Goal: Transaction & Acquisition: Purchase product/service

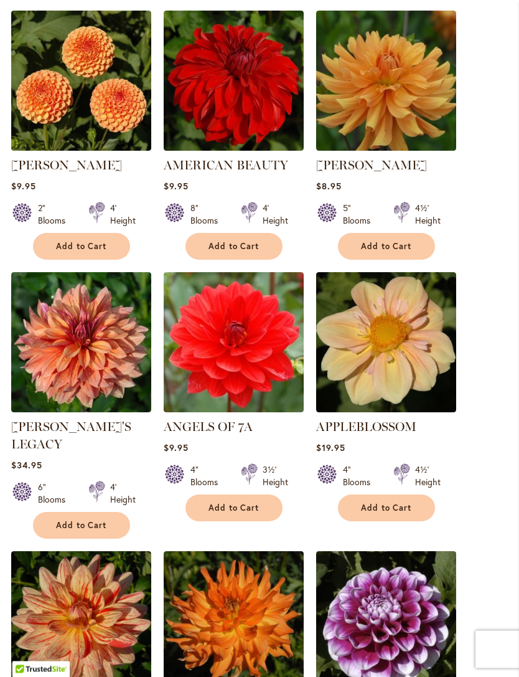
scroll to position [932, 0]
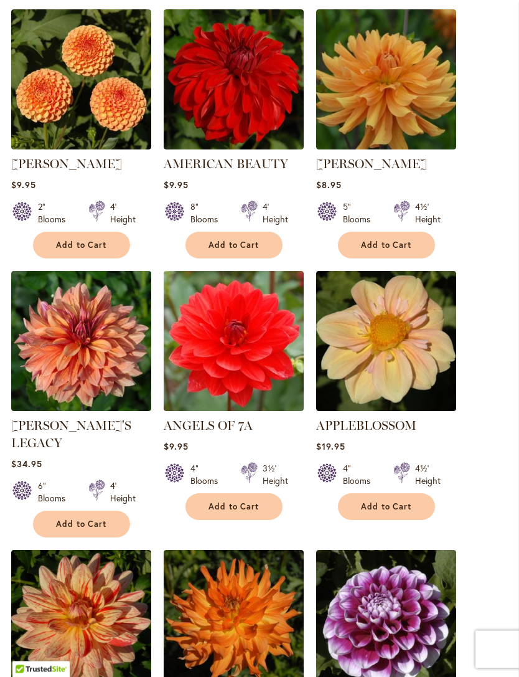
click at [397, 507] on span "Add to Cart" at bounding box center [386, 507] width 51 height 11
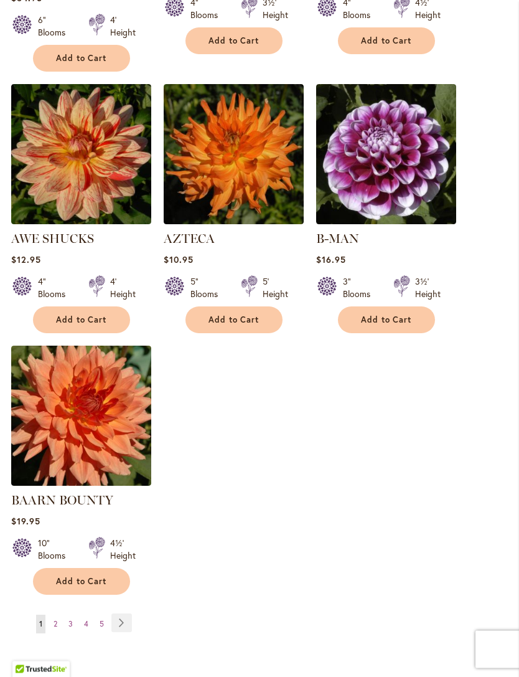
scroll to position [1435, 0]
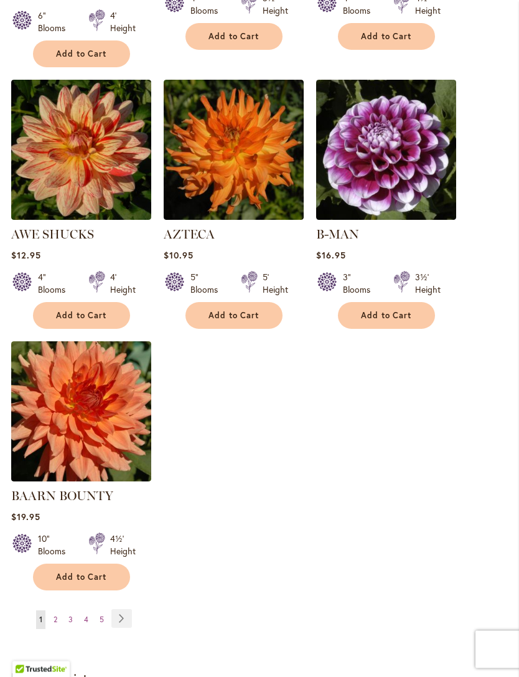
click at [59, 611] on link "Page 2" at bounding box center [55, 620] width 10 height 19
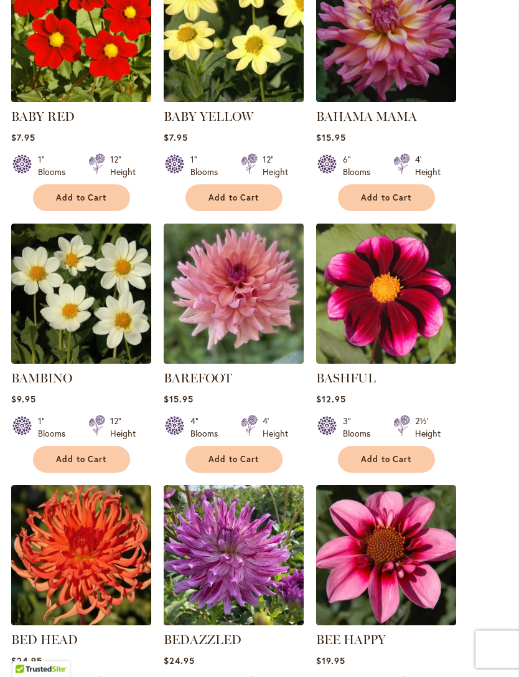
scroll to position [459, 0]
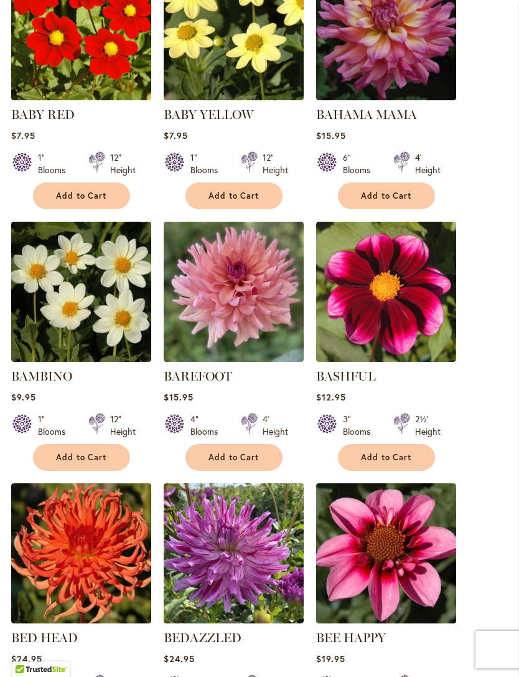
click at [228, 297] on img at bounding box center [234, 292] width 140 height 140
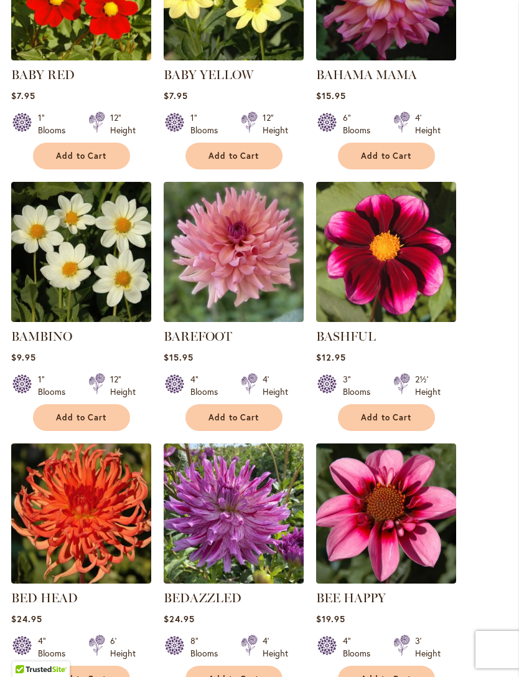
scroll to position [499, 0]
click at [241, 416] on span "Add to Cart" at bounding box center [234, 417] width 51 height 11
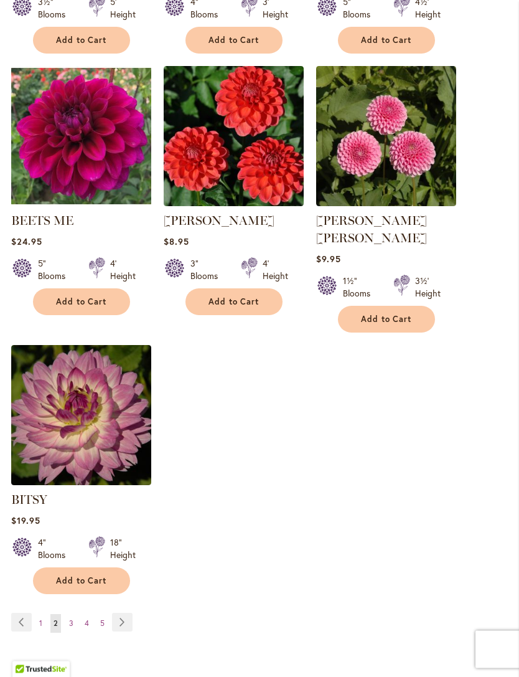
scroll to position [1399, 0]
click at [73, 618] on span "3" at bounding box center [71, 622] width 4 height 9
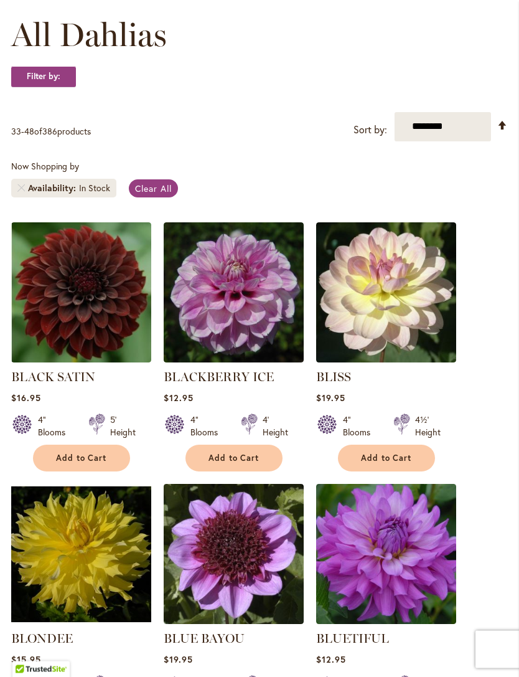
scroll to position [197, 0]
click at [397, 325] on img at bounding box center [386, 292] width 140 height 140
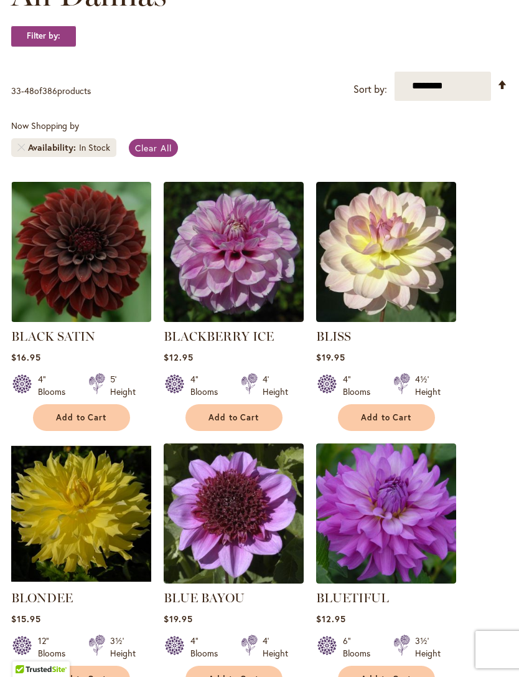
scroll to position [238, 0]
click at [389, 425] on button "Add to Cart" at bounding box center [386, 417] width 97 height 27
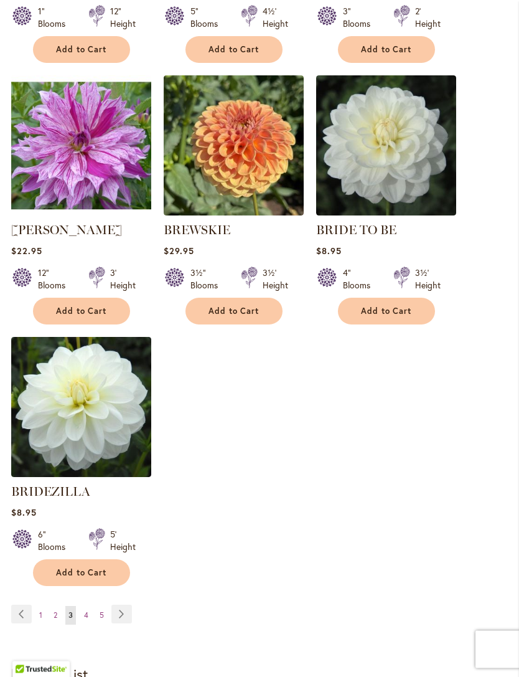
scroll to position [1427, 0]
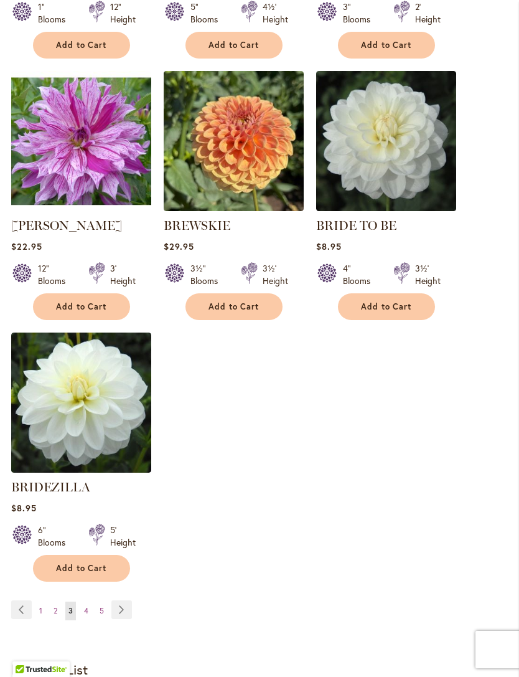
click at [83, 607] on link "Page 4" at bounding box center [86, 610] width 11 height 19
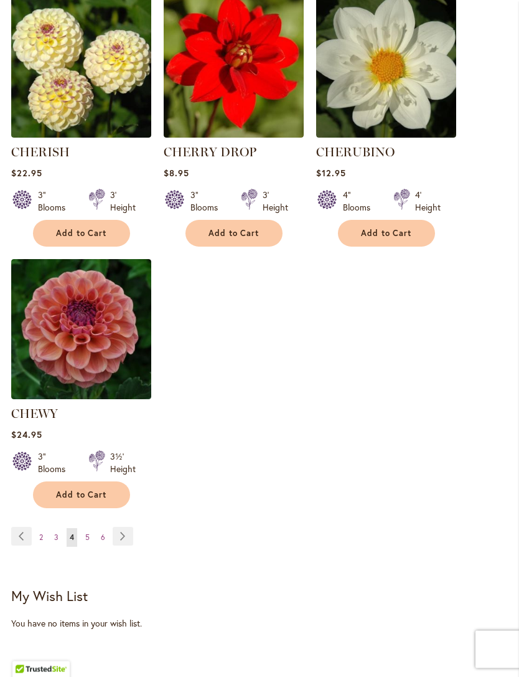
scroll to position [1485, 0]
click at [90, 535] on link "Page 5" at bounding box center [87, 537] width 11 height 19
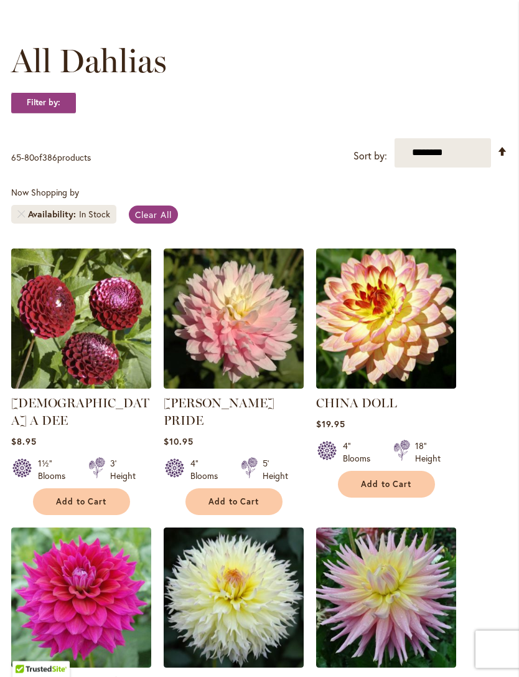
scroll to position [172, 0]
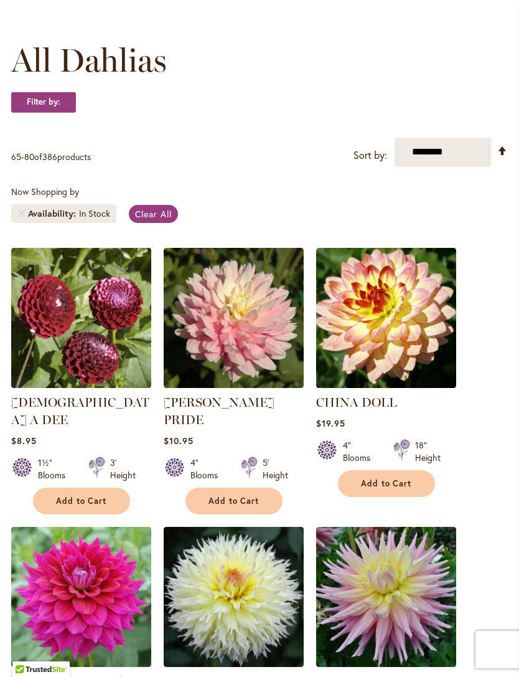
click at [242, 496] on span "Add to Cart" at bounding box center [234, 501] width 51 height 11
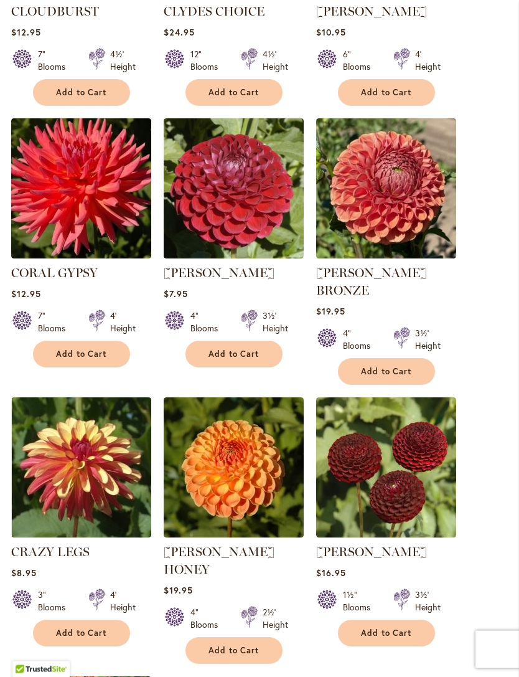
scroll to position [1154, 0]
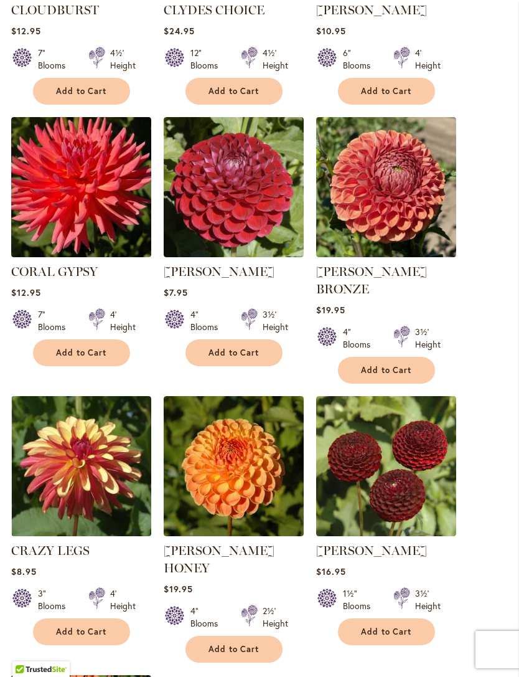
click at [232, 435] on img at bounding box center [234, 466] width 140 height 140
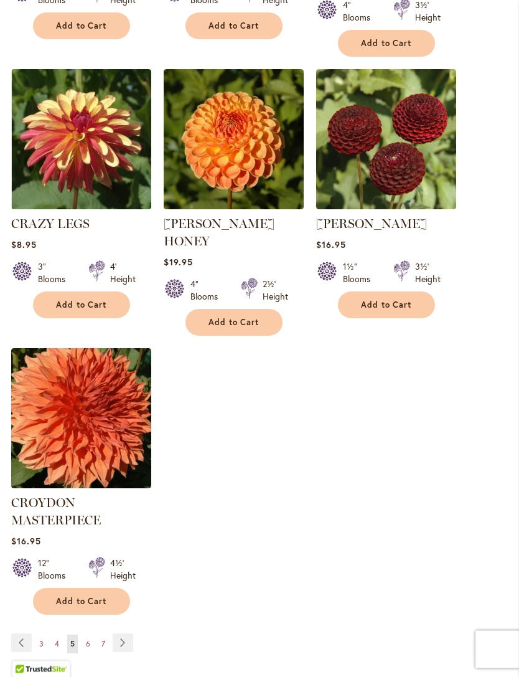
scroll to position [1449, 0]
click at [89, 634] on link "Page 6" at bounding box center [88, 643] width 11 height 19
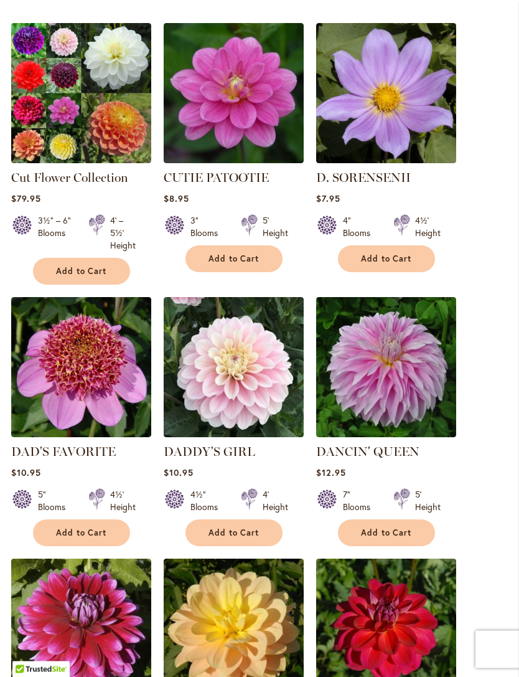
scroll to position [397, 0]
click at [235, 527] on span "Add to Cart" at bounding box center [234, 532] width 51 height 11
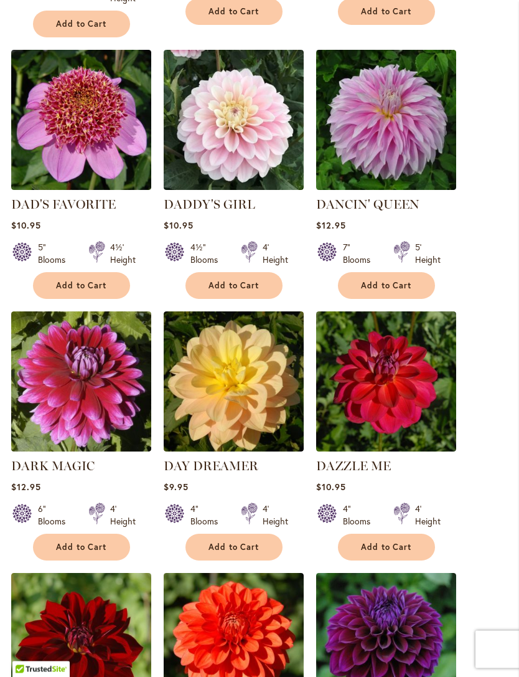
scroll to position [679, 0]
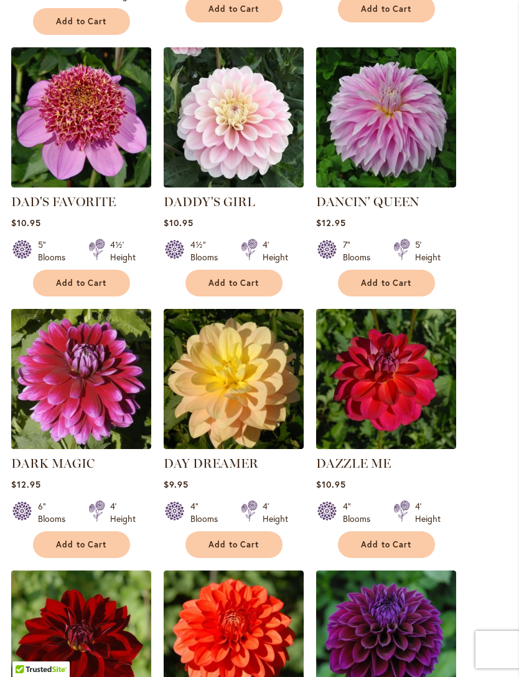
click at [235, 547] on span "Add to Cart" at bounding box center [234, 544] width 51 height 11
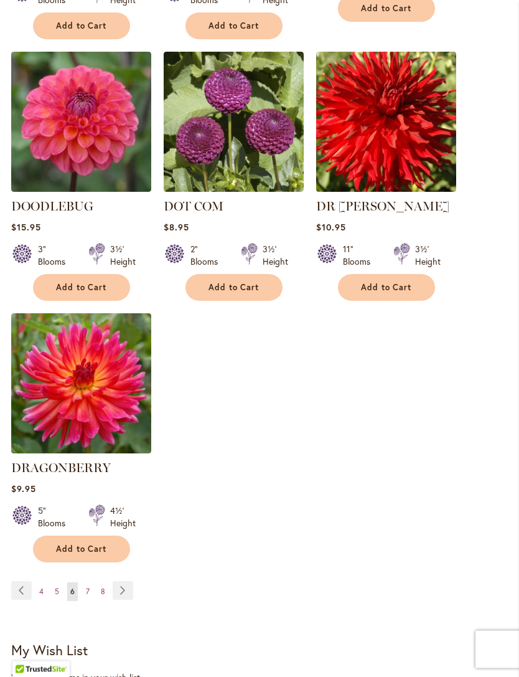
scroll to position [1476, 0]
click at [92, 582] on link "Page 7" at bounding box center [88, 591] width 10 height 19
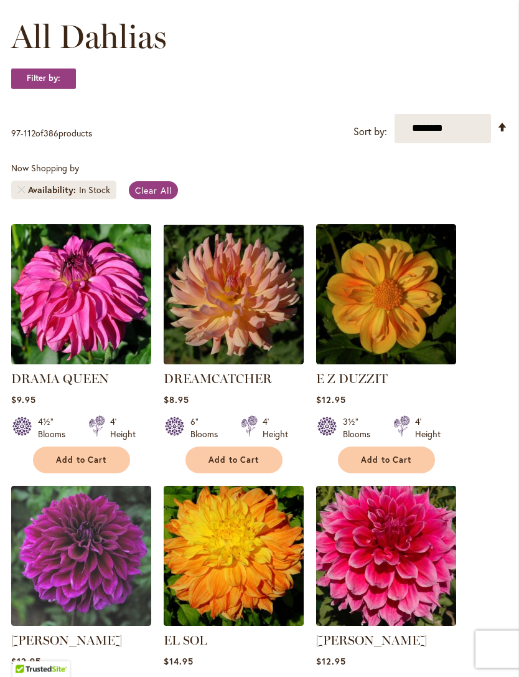
scroll to position [196, 0]
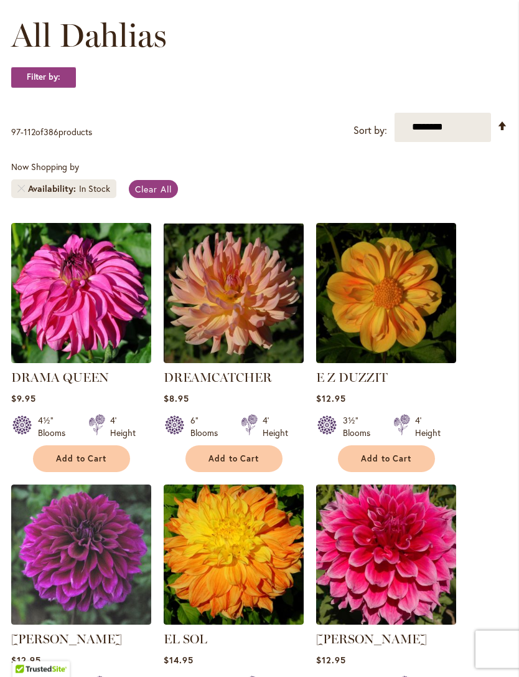
click at [240, 461] on span "Add to Cart" at bounding box center [234, 459] width 51 height 11
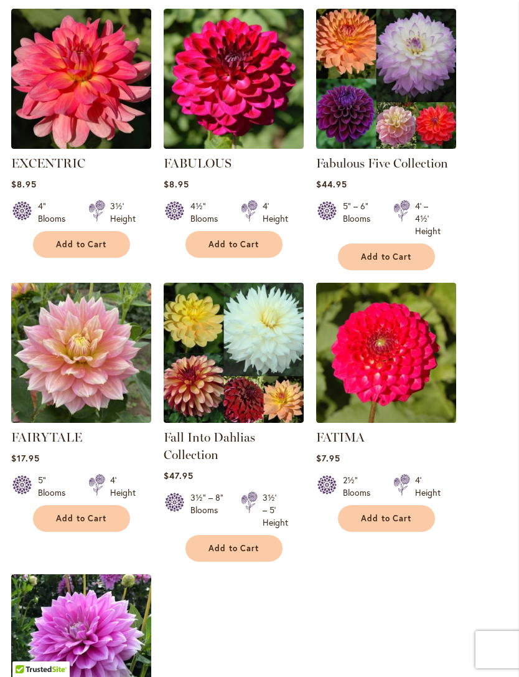
scroll to position [1228, 0]
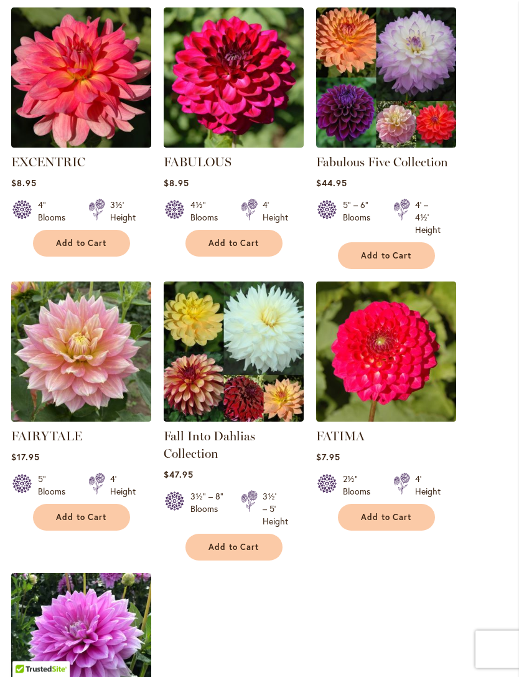
click at [70, 386] on img at bounding box center [81, 352] width 140 height 140
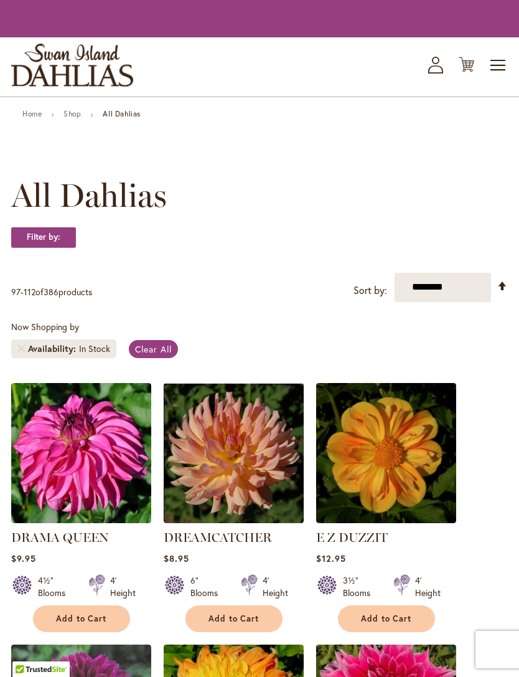
scroll to position [1269, 0]
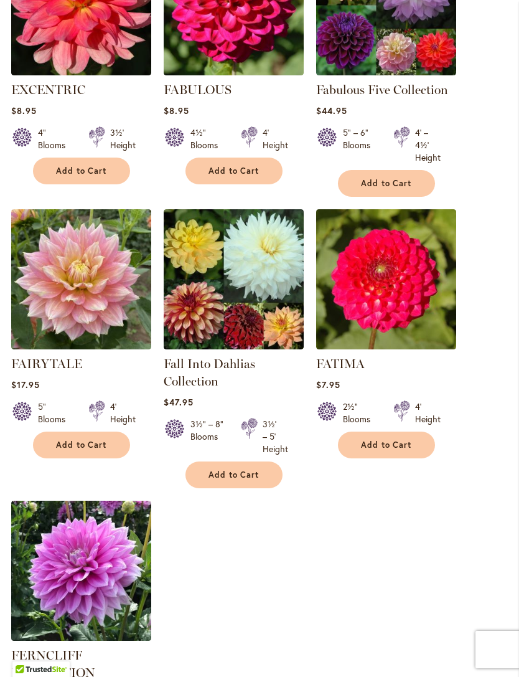
click at [74, 437] on button "Add to Cart" at bounding box center [81, 444] width 97 height 27
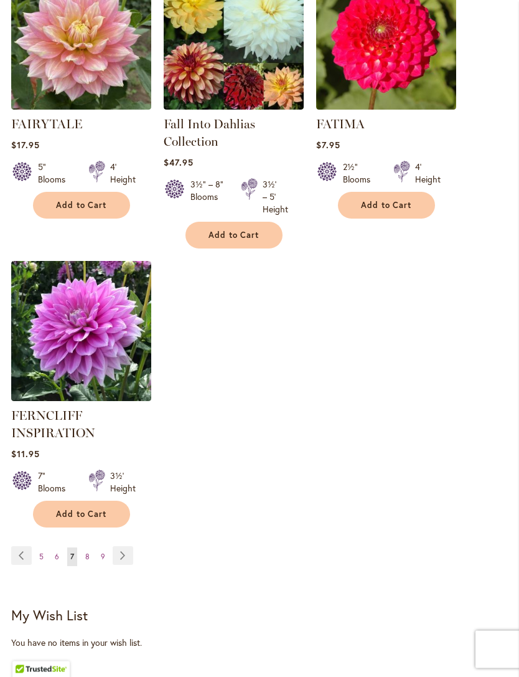
scroll to position [1541, 0]
click at [90, 550] on link "Page 8" at bounding box center [87, 556] width 11 height 19
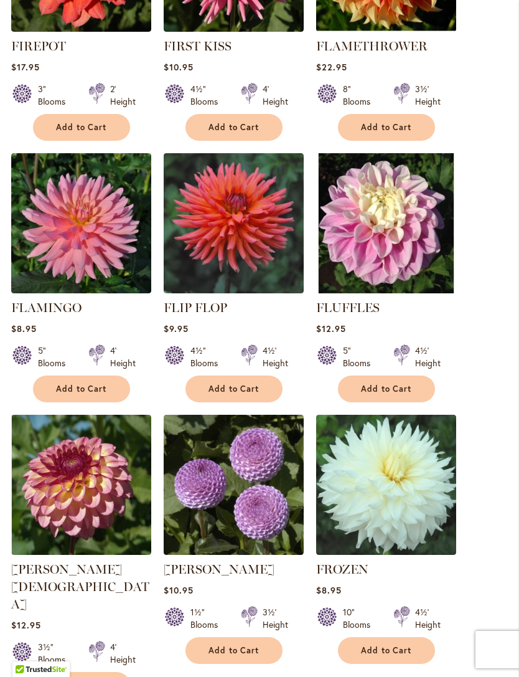
scroll to position [799, 0]
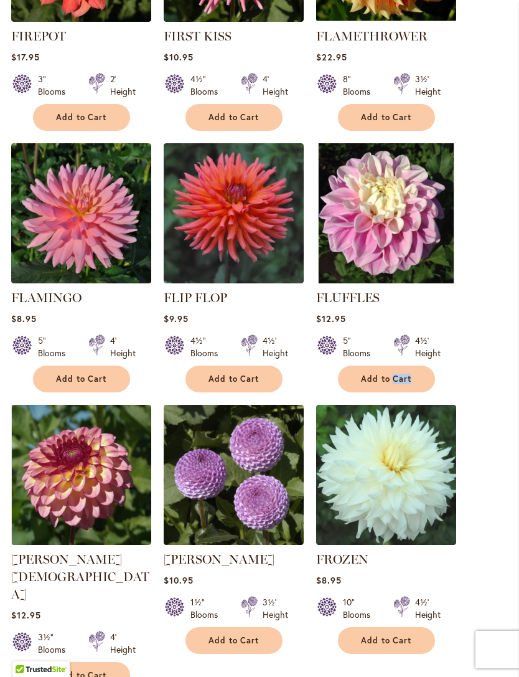
click at [389, 232] on img at bounding box center [386, 213] width 140 height 140
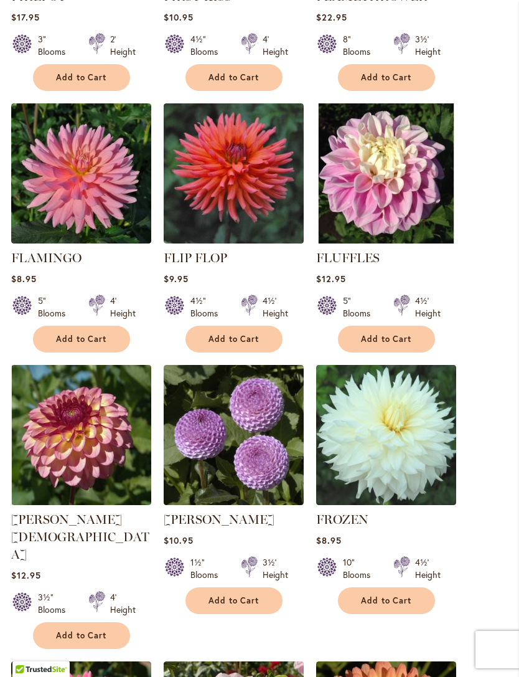
scroll to position [839, 0]
click at [402, 338] on span "Add to Cart" at bounding box center [386, 339] width 51 height 11
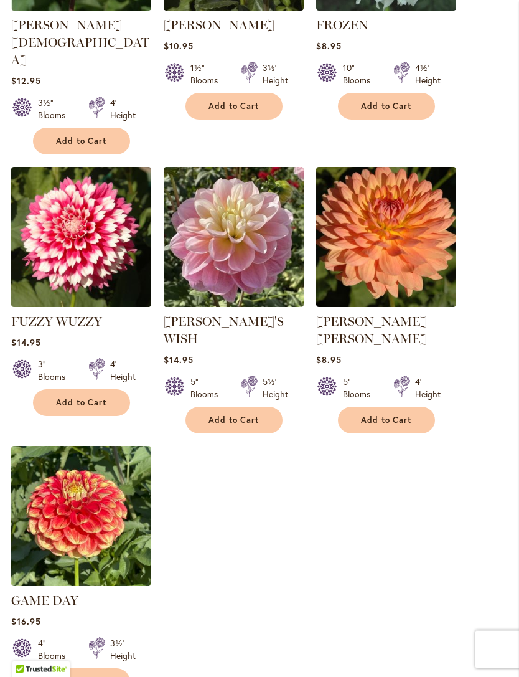
scroll to position [1366, 0]
click at [247, 415] on span "Add to Cart" at bounding box center [234, 420] width 51 height 11
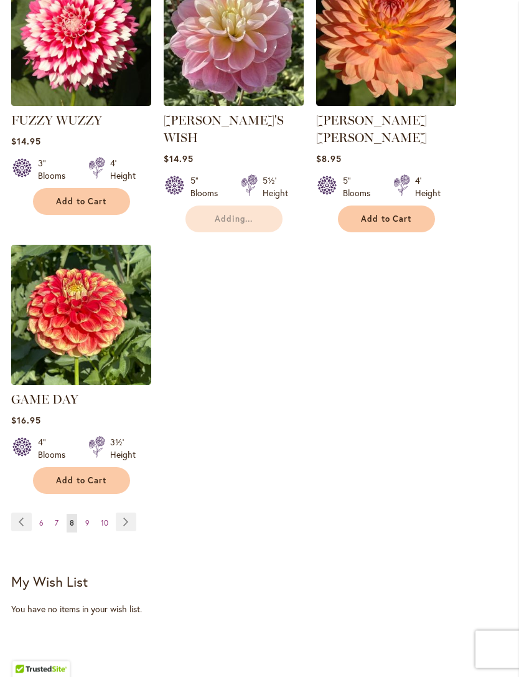
scroll to position [1567, 0]
click at [85, 518] on span "9" at bounding box center [87, 522] width 4 height 9
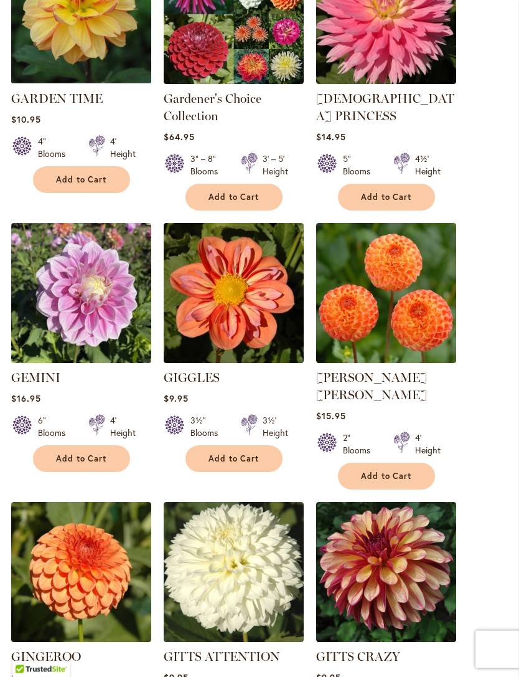
scroll to position [443, 0]
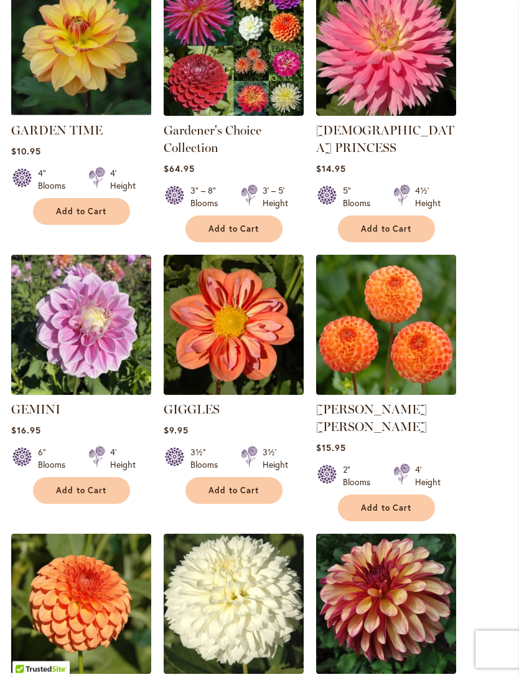
click at [73, 350] on img at bounding box center [81, 325] width 140 height 140
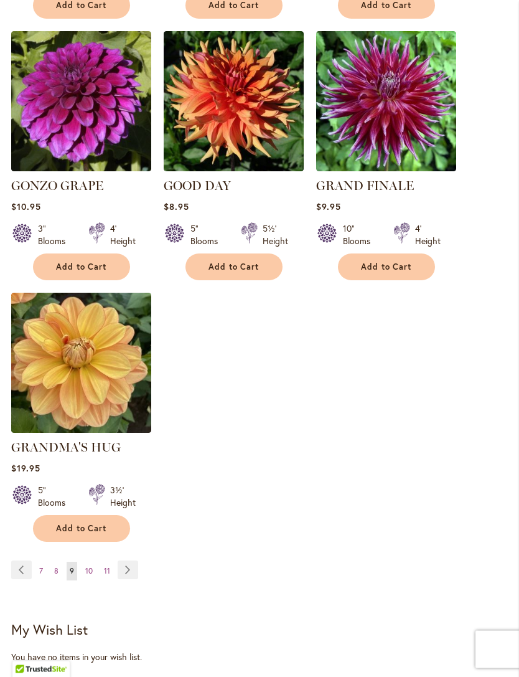
scroll to position [1476, 0]
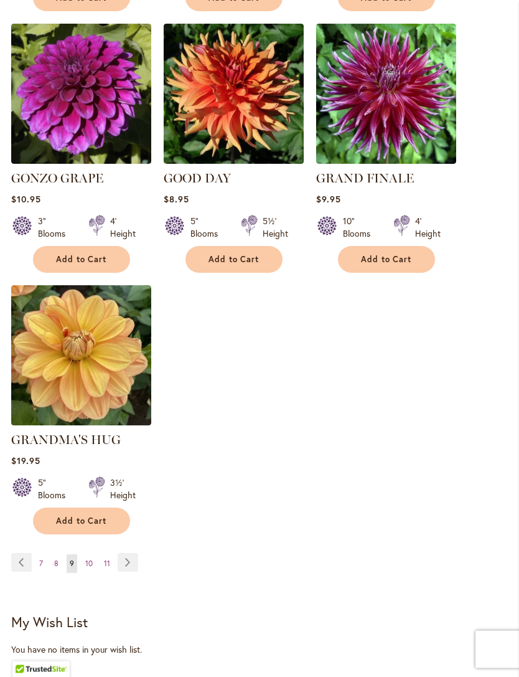
click at [91, 555] on link "Page 10" at bounding box center [89, 564] width 14 height 19
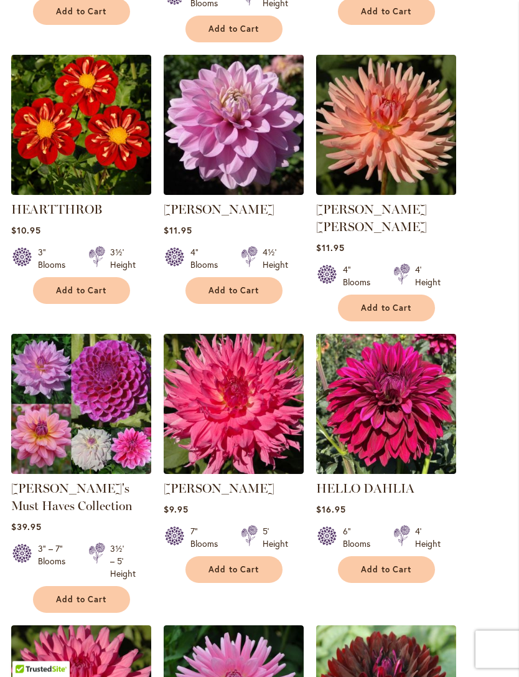
scroll to position [905, 0]
click at [56, 405] on img at bounding box center [81, 404] width 140 height 140
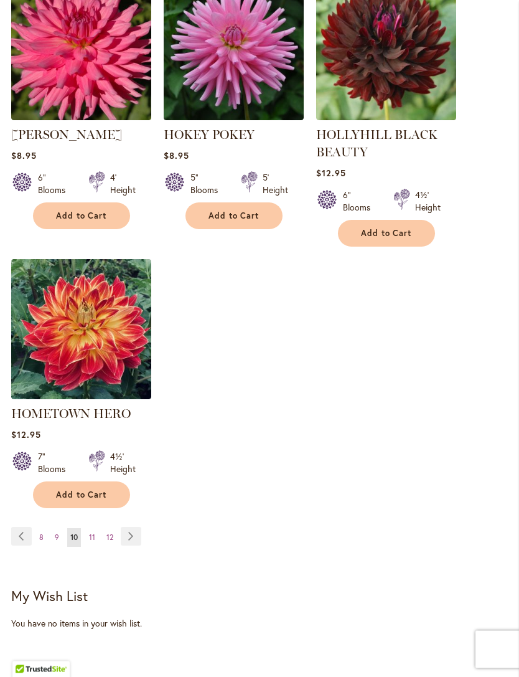
scroll to position [1576, 0]
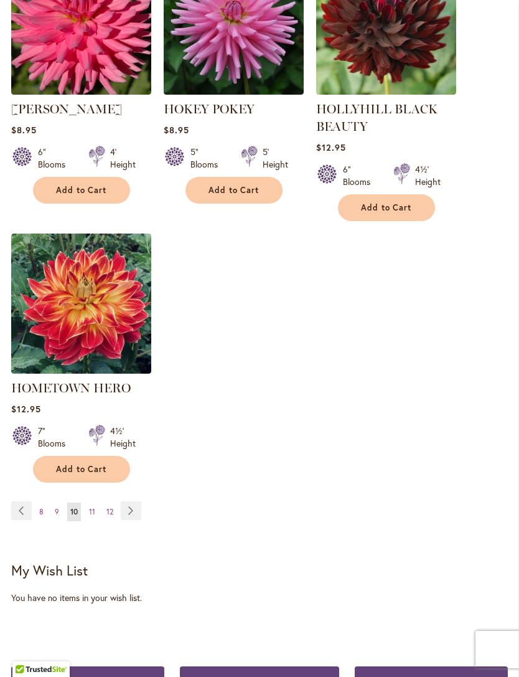
click at [92, 507] on span "11" at bounding box center [92, 511] width 6 height 9
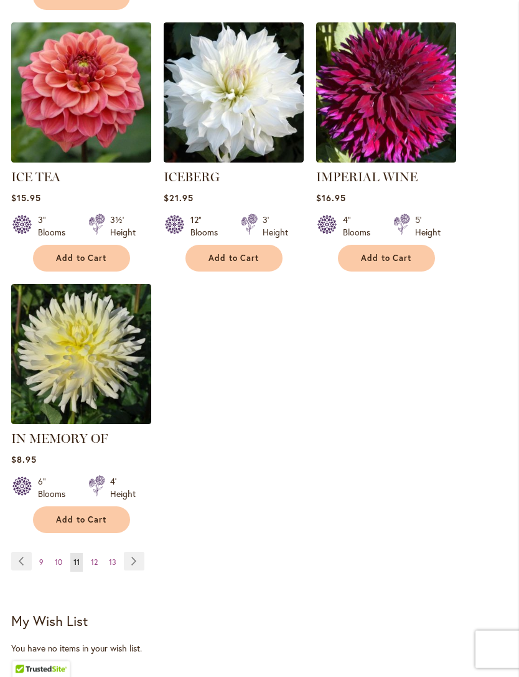
scroll to position [1460, 0]
click at [95, 553] on link "Page 12" at bounding box center [94, 562] width 13 height 19
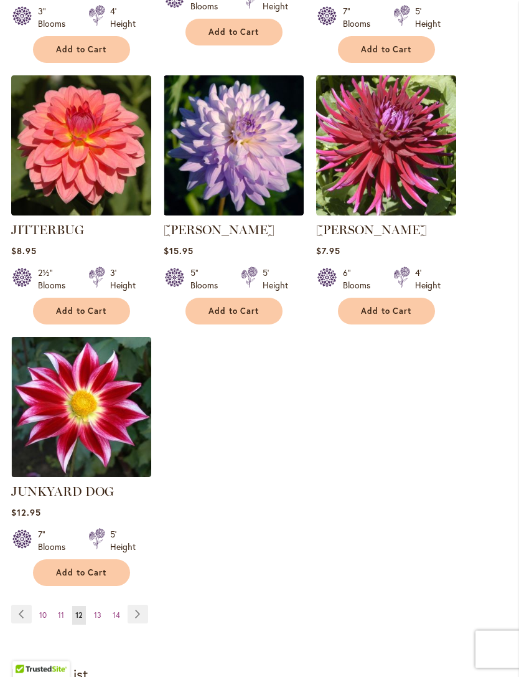
scroll to position [1435, 0]
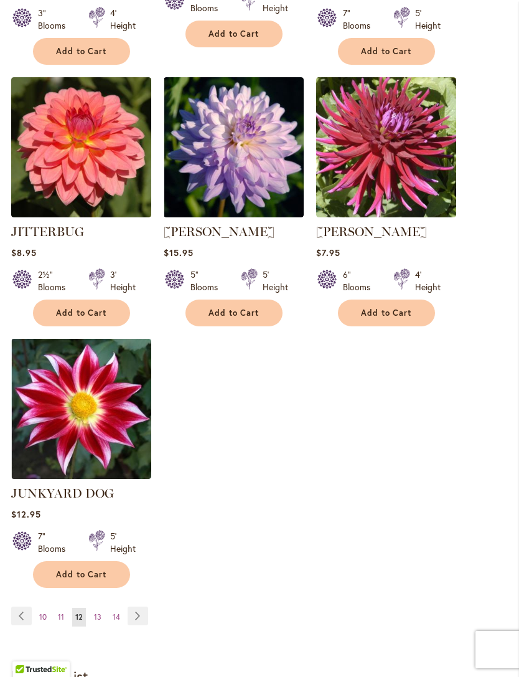
click at [103, 608] on link "Page 13" at bounding box center [98, 617] width 14 height 19
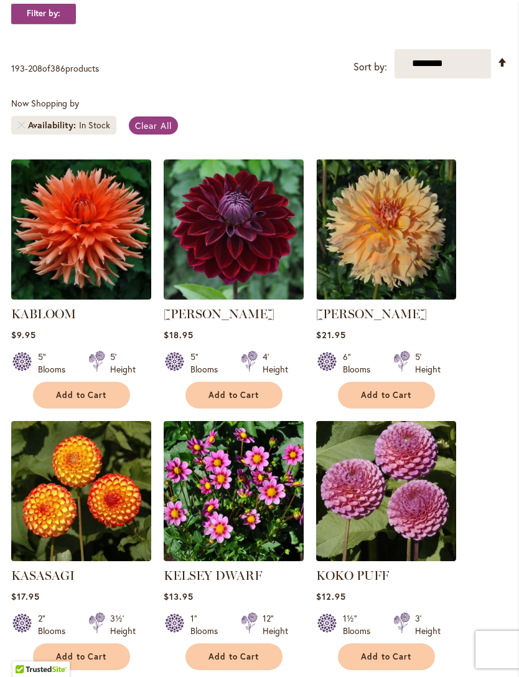
scroll to position [194, 0]
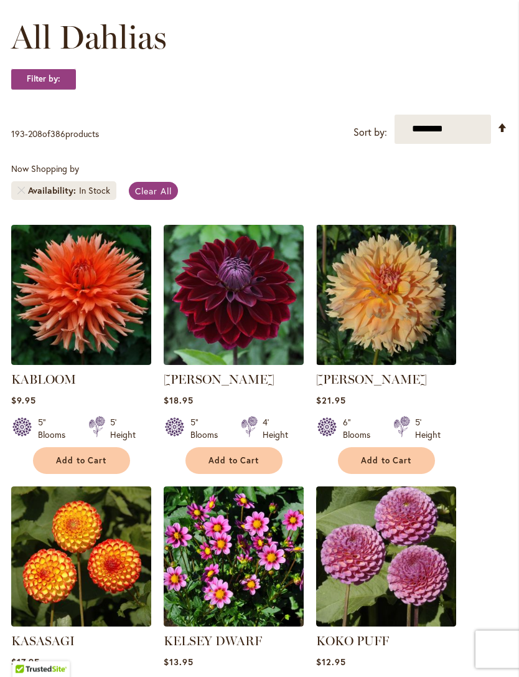
click at [390, 319] on img at bounding box center [386, 295] width 140 height 140
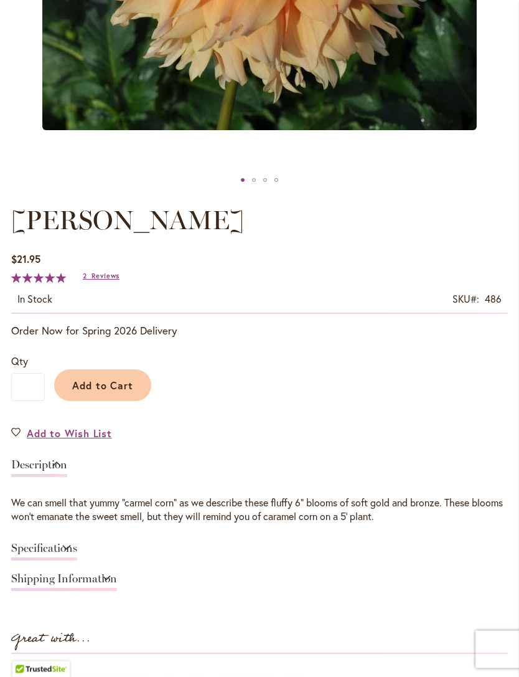
scroll to position [524, 0]
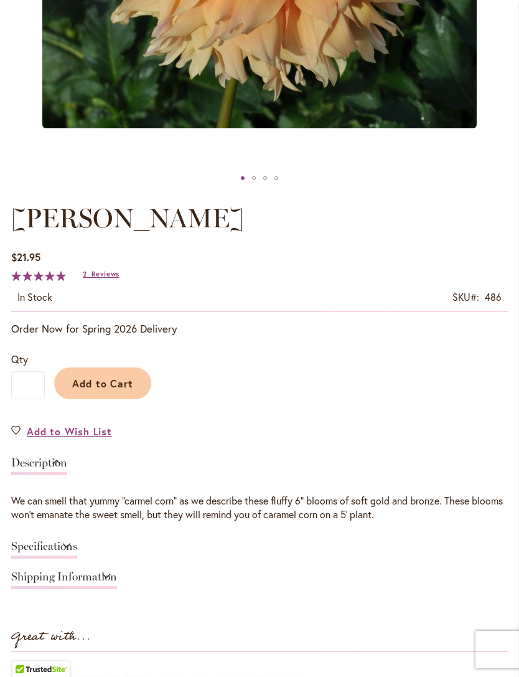
click at [77, 541] on link "Specifications" at bounding box center [44, 549] width 66 height 18
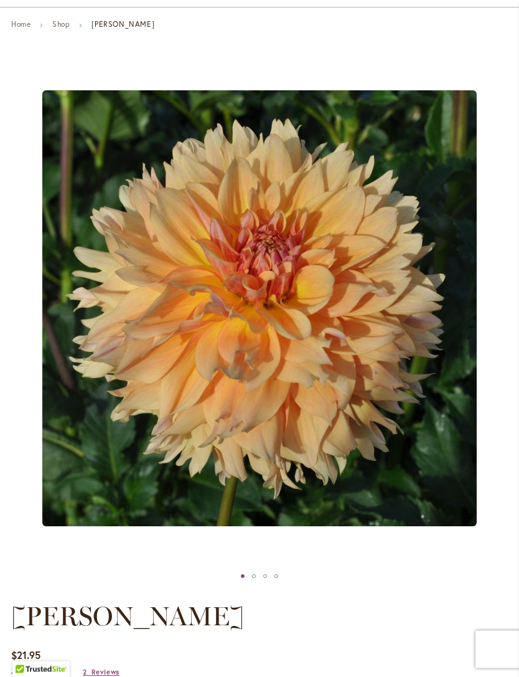
scroll to position [0, 0]
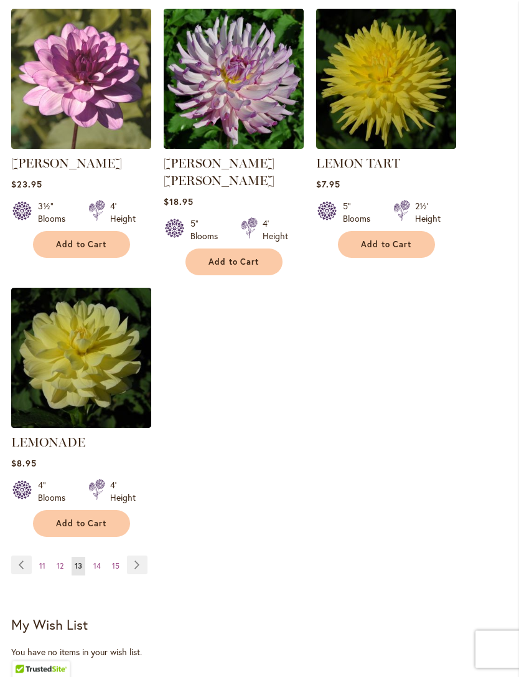
scroll to position [1497, 0]
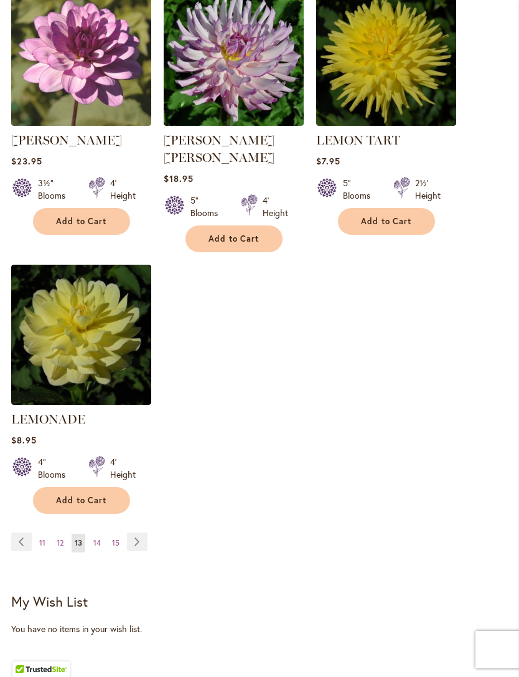
click at [103, 533] on link "Page 14" at bounding box center [97, 542] width 14 height 19
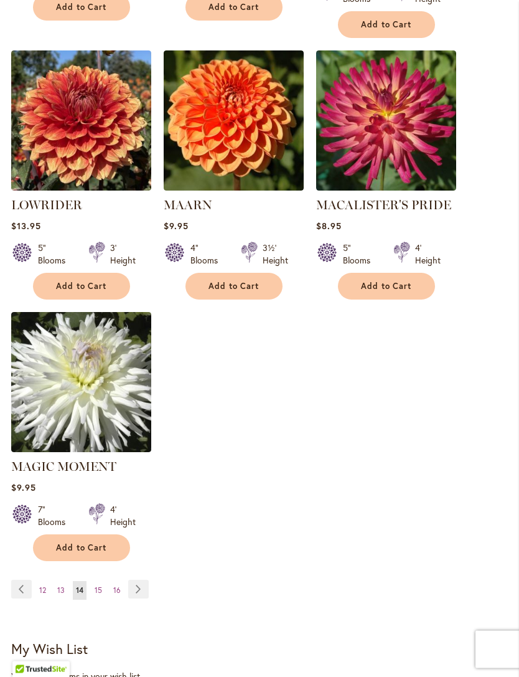
scroll to position [1450, 0]
click at [100, 585] on span "15" at bounding box center [98, 589] width 7 height 9
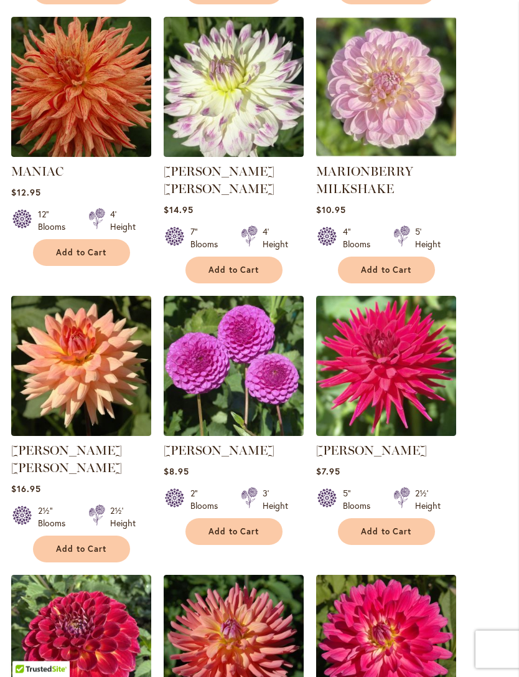
scroll to position [926, 0]
click at [68, 387] on img at bounding box center [81, 366] width 140 height 140
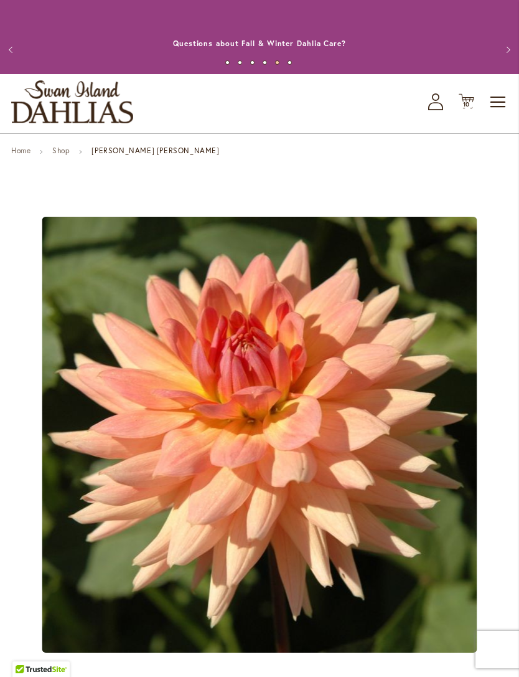
click at [466, 104] on span "10" at bounding box center [466, 104] width 7 height 8
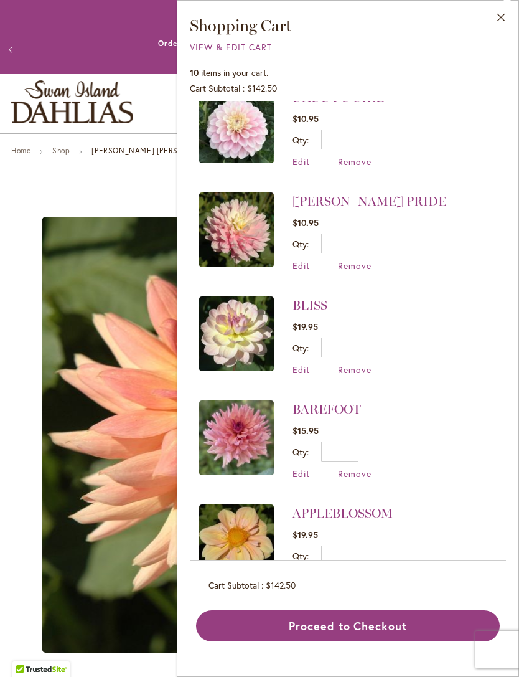
scroll to position [541, 0]
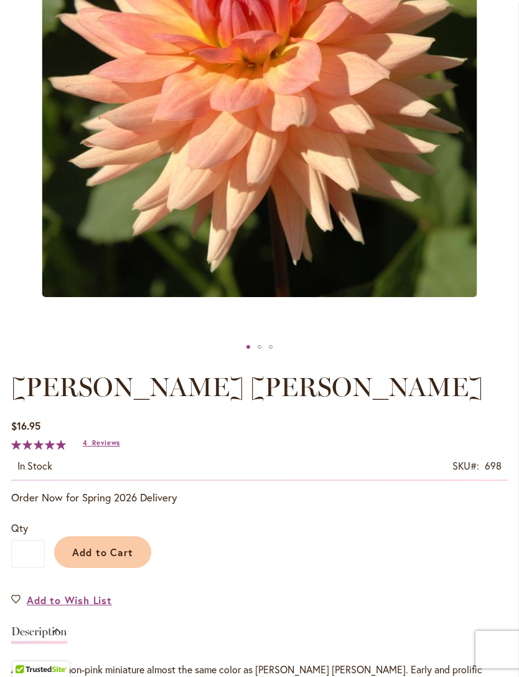
scroll to position [389, 0]
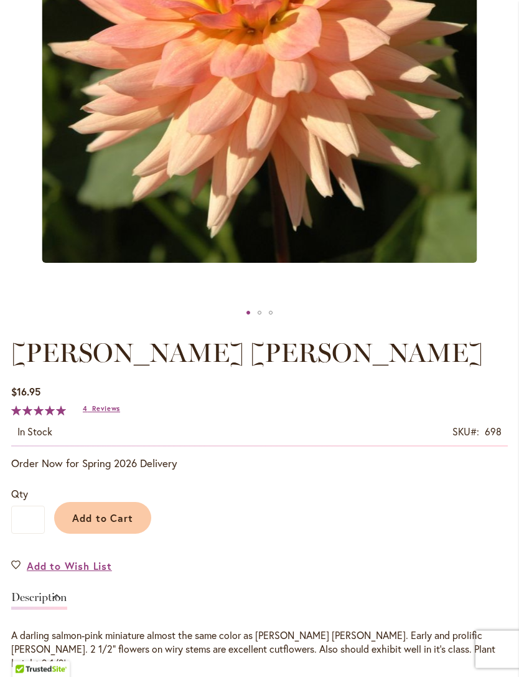
click at [93, 513] on span "Add to Cart" at bounding box center [103, 518] width 62 height 13
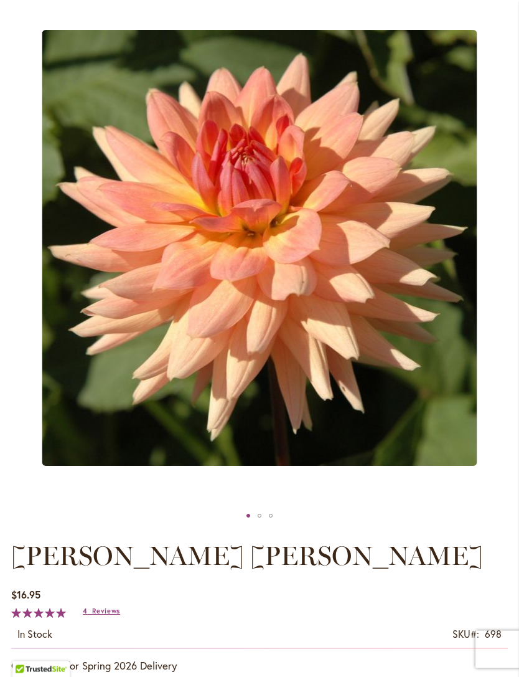
scroll to position [201, 0]
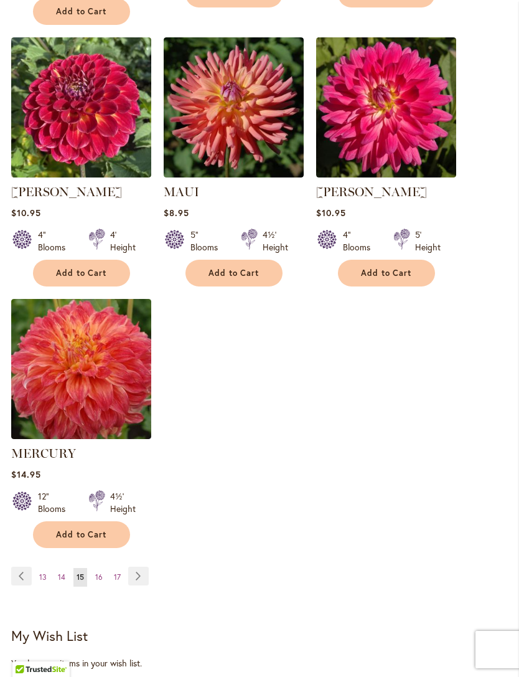
scroll to position [1465, 0]
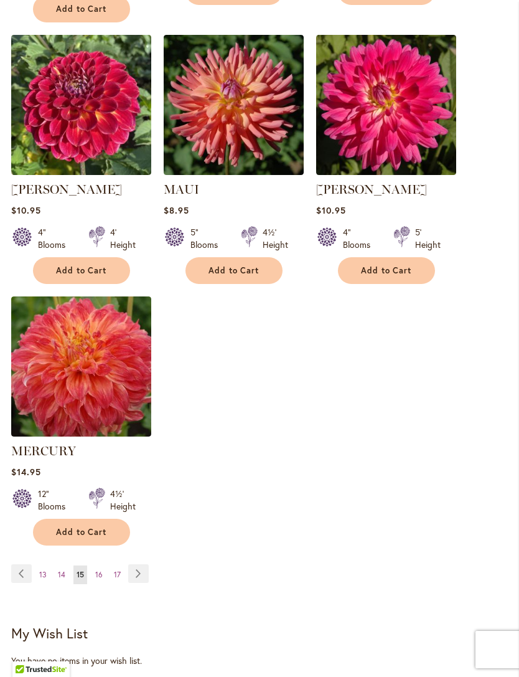
click at [102, 565] on link "Page 16" at bounding box center [99, 574] width 14 height 19
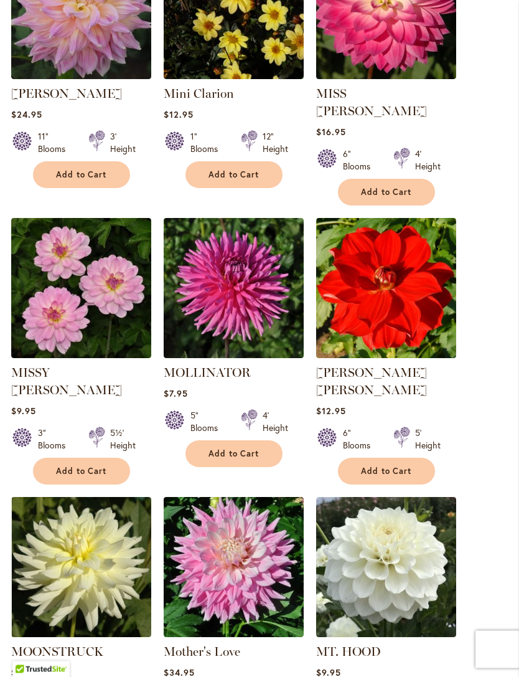
scroll to position [743, 0]
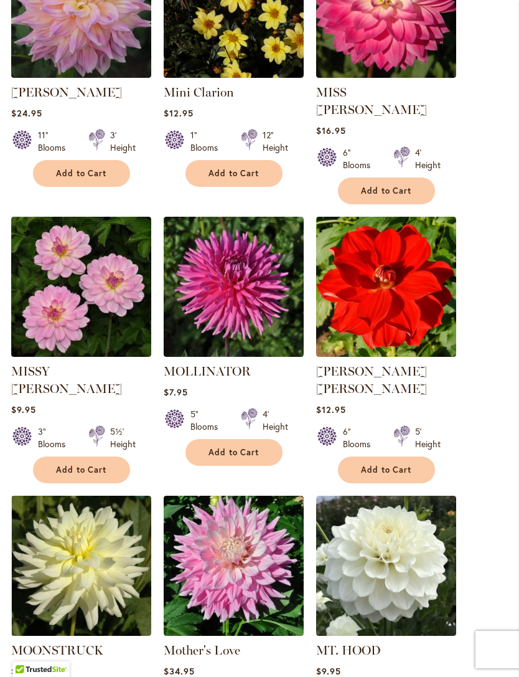
click at [55, 278] on img at bounding box center [81, 287] width 140 height 140
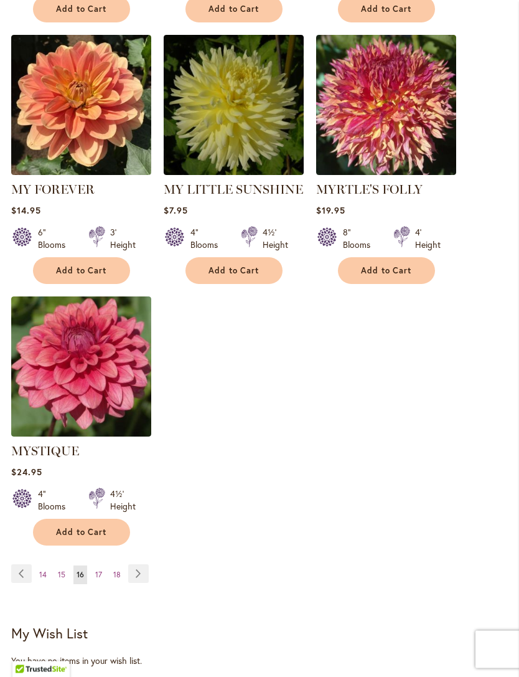
scroll to position [1465, 0]
click at [103, 565] on link "Page 17" at bounding box center [98, 574] width 13 height 19
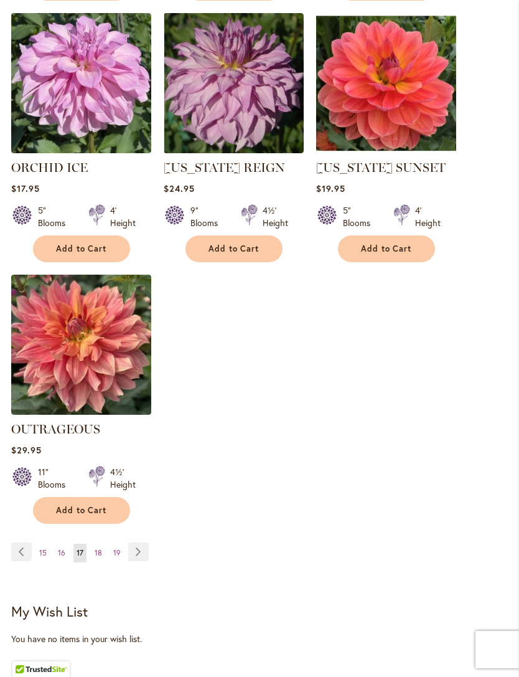
scroll to position [1464, 0]
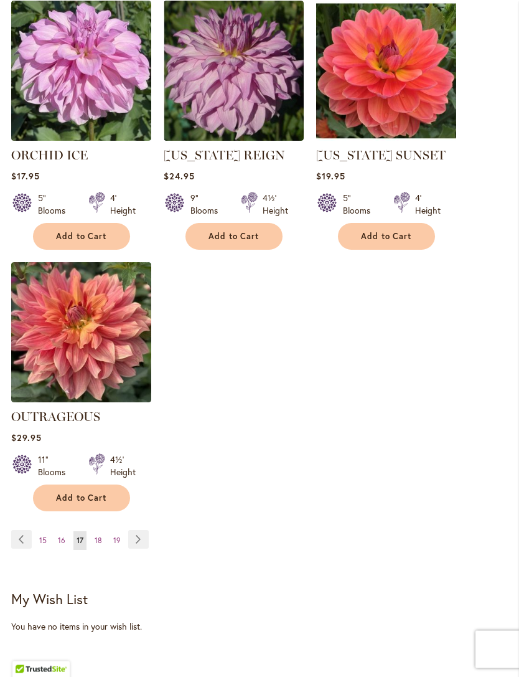
click at [101, 534] on link "Page 18" at bounding box center [99, 541] width 14 height 19
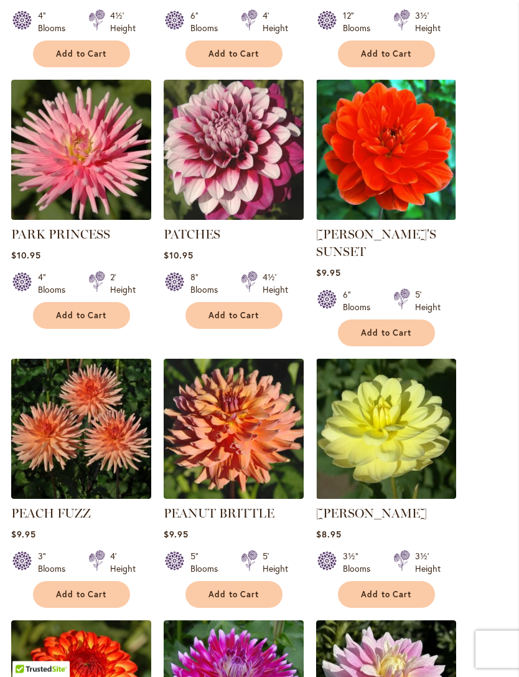
scroll to position [601, 0]
click at [81, 590] on span "Add to Cart" at bounding box center [81, 594] width 51 height 11
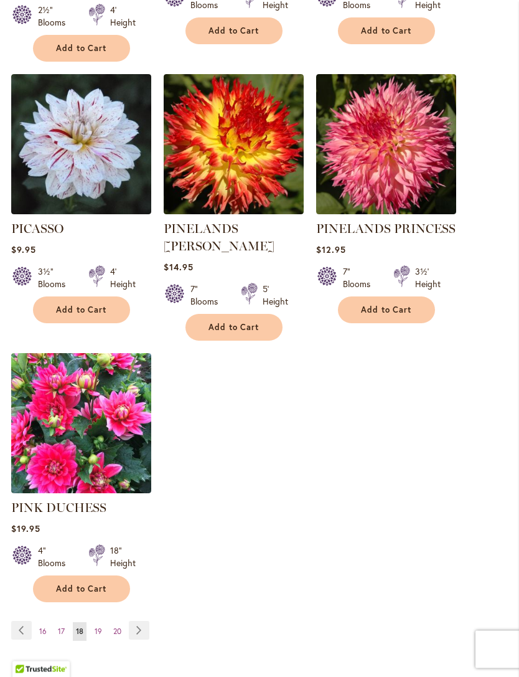
scroll to position [1459, 0]
click at [100, 626] on span "19" at bounding box center [98, 630] width 7 height 9
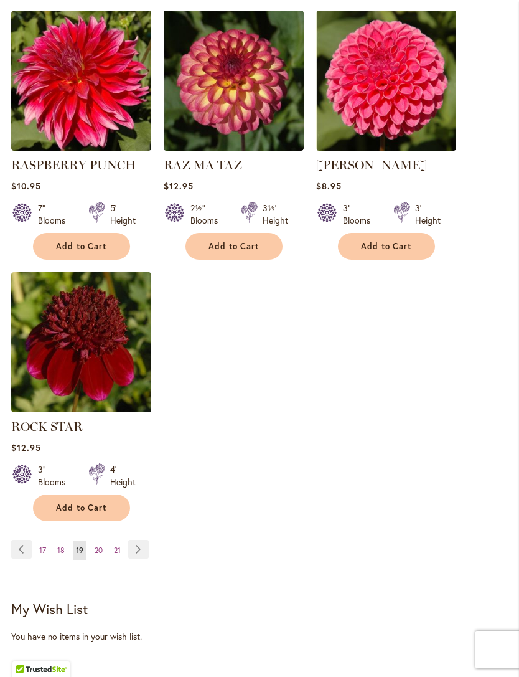
scroll to position [1477, 0]
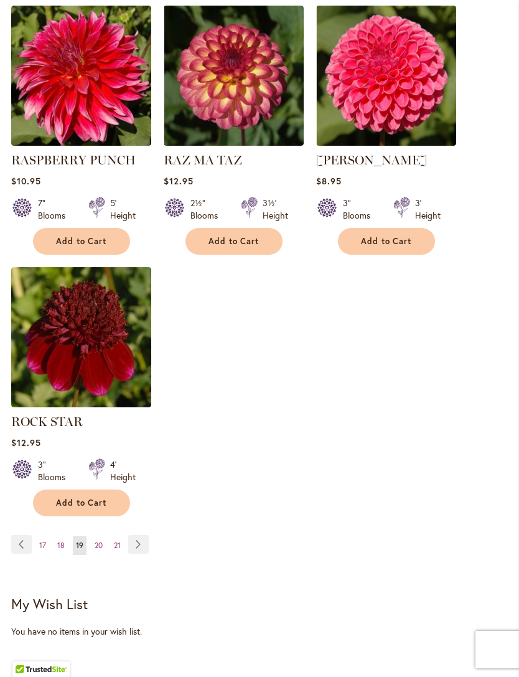
click at [103, 543] on link "Page 20" at bounding box center [99, 545] width 14 height 19
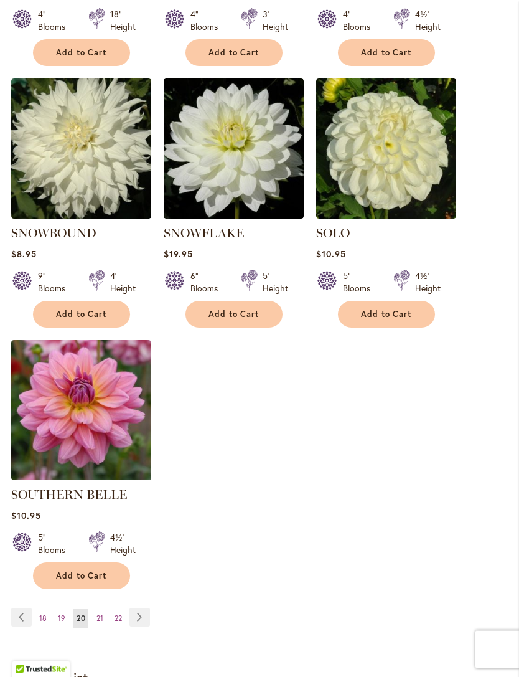
scroll to position [1405, 0]
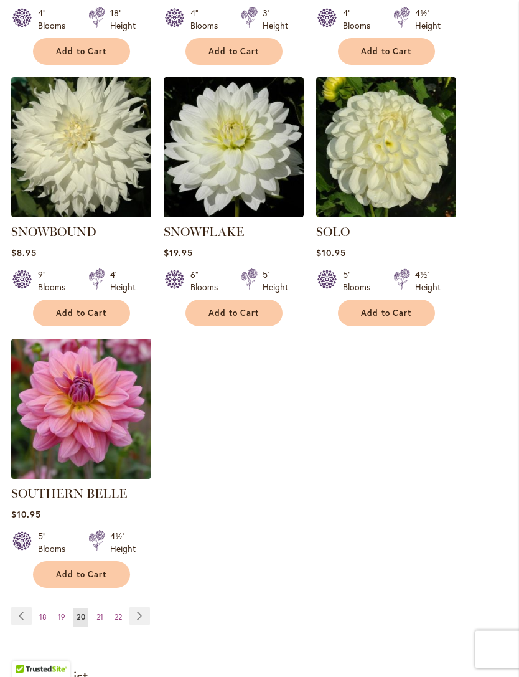
click at [103, 613] on span "21" at bounding box center [99, 617] width 7 height 9
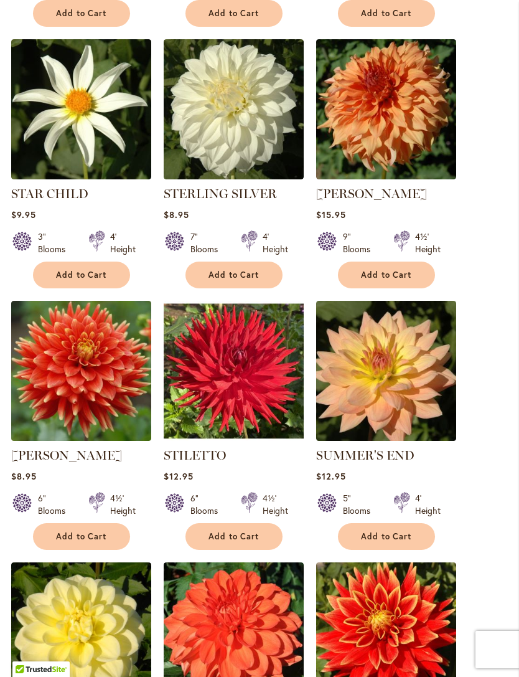
scroll to position [642, 0]
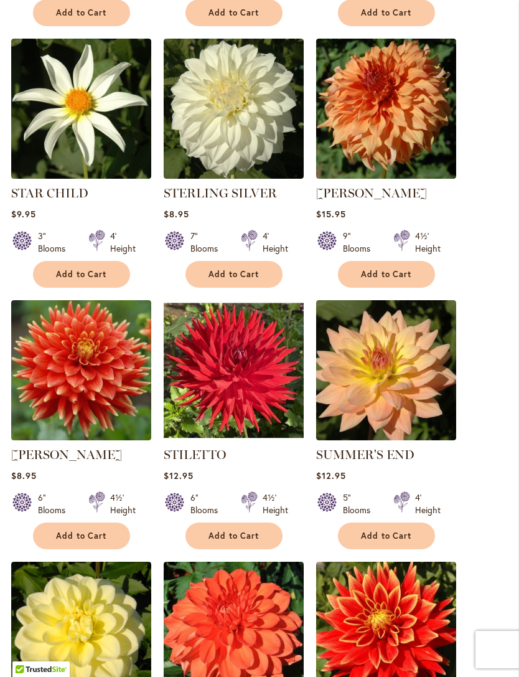
click at [396, 537] on span "Add to Cart" at bounding box center [386, 535] width 51 height 11
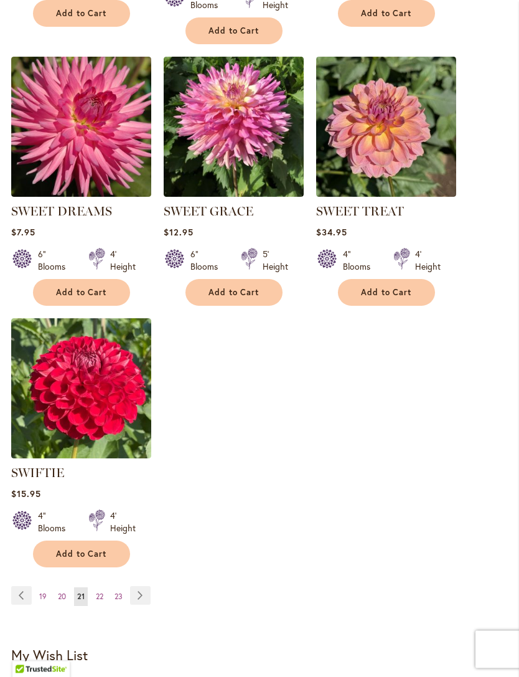
scroll to position [1459, 0]
click at [101, 599] on span "22" at bounding box center [99, 595] width 7 height 9
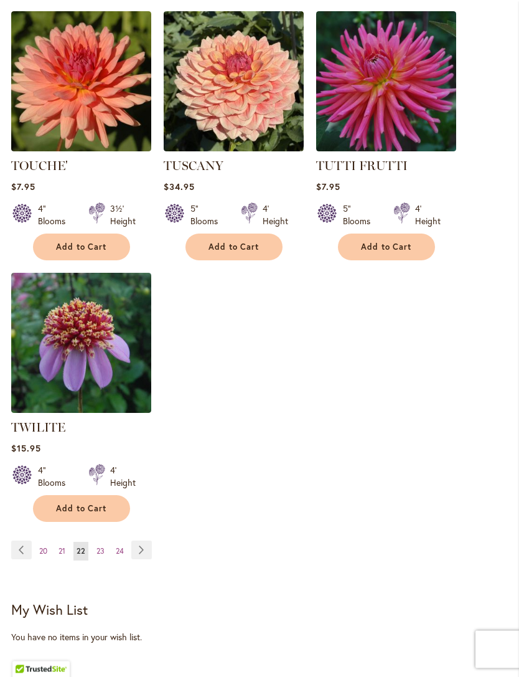
scroll to position [1489, 0]
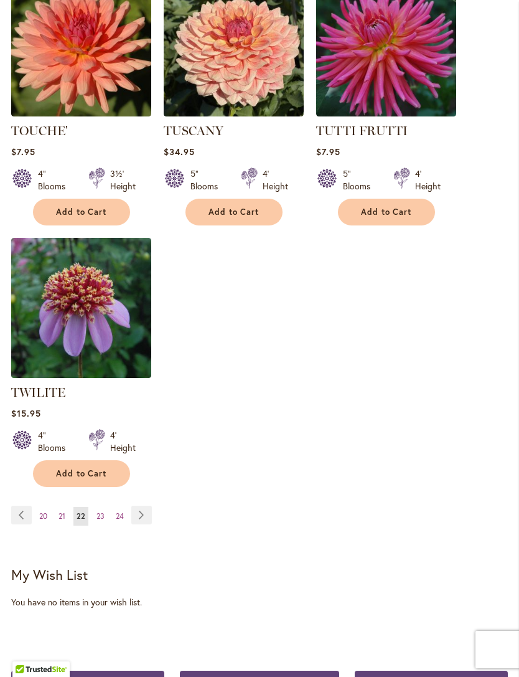
click at [105, 518] on link "Page 23" at bounding box center [100, 516] width 14 height 19
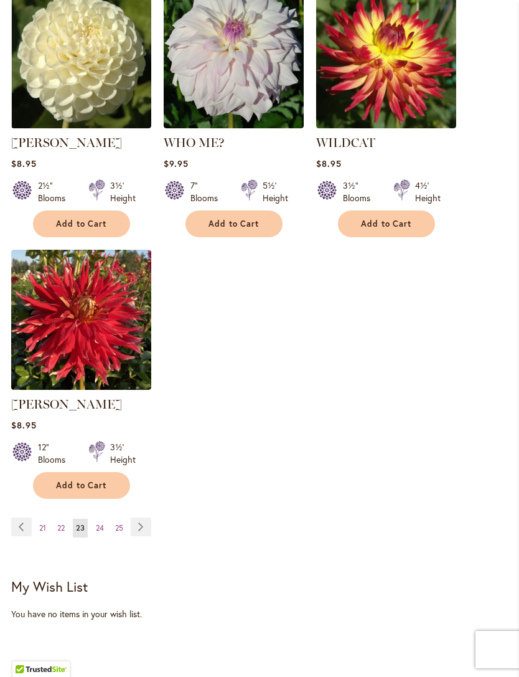
scroll to position [1520, 0]
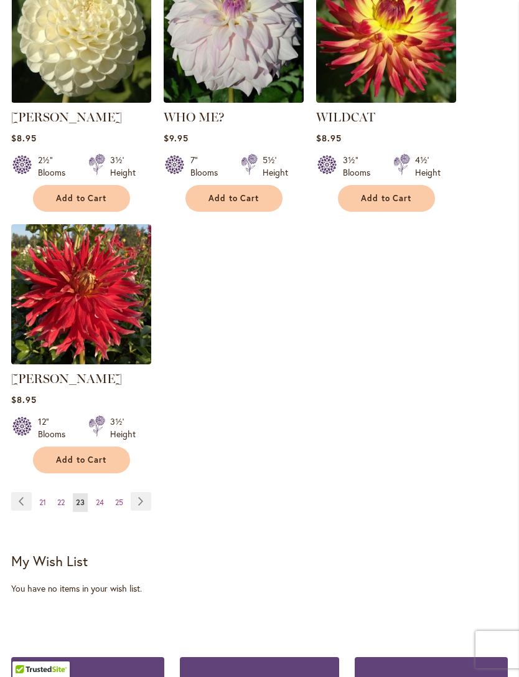
click at [103, 497] on span "24" at bounding box center [100, 501] width 8 height 9
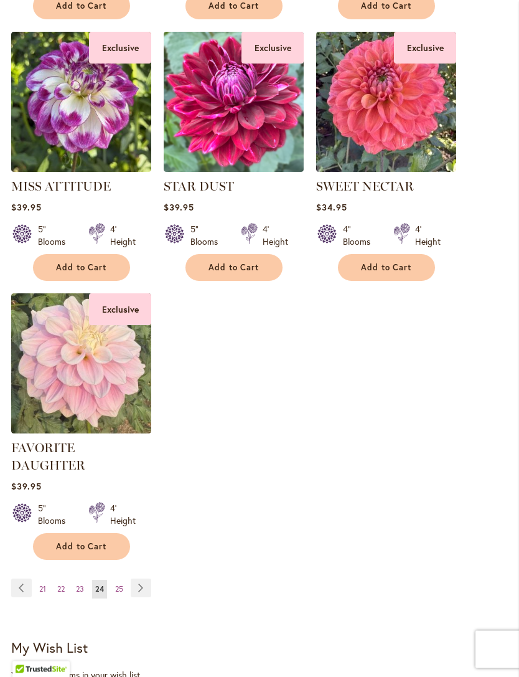
scroll to position [1454, 0]
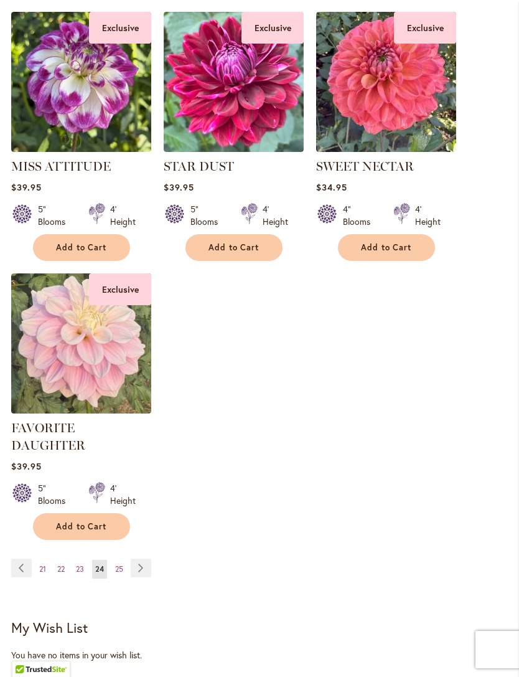
click at [124, 560] on link "Page 25" at bounding box center [119, 569] width 14 height 19
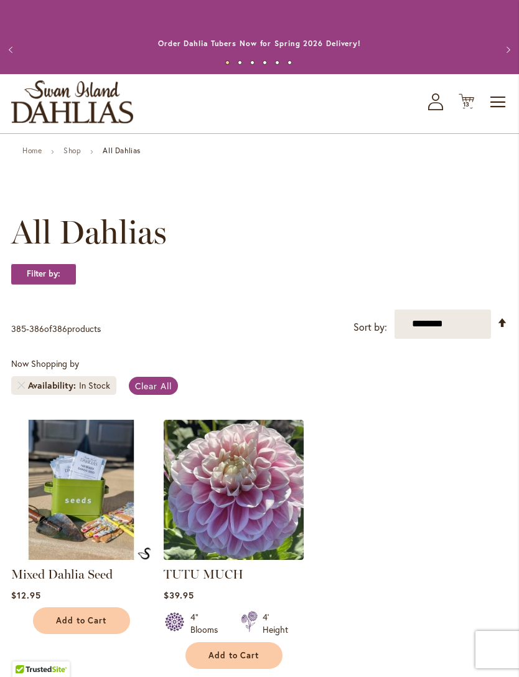
click at [473, 103] on icon "Cart .cls-1 { fill: #231f20; }" at bounding box center [467, 101] width 16 height 16
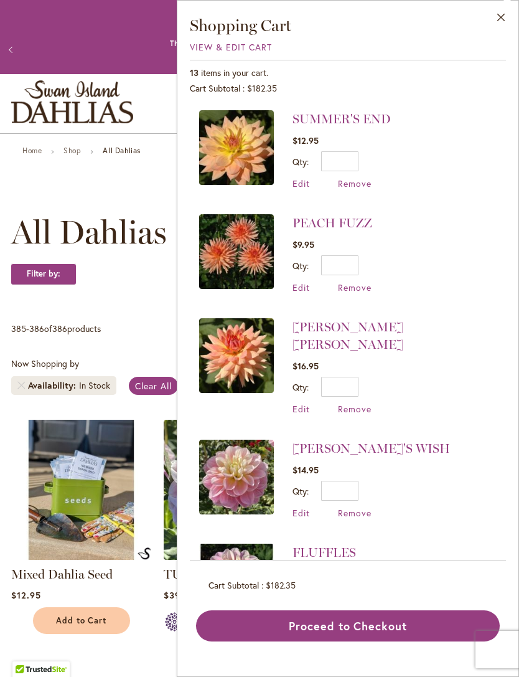
click at [360, 507] on span "Remove" at bounding box center [355, 513] width 34 height 12
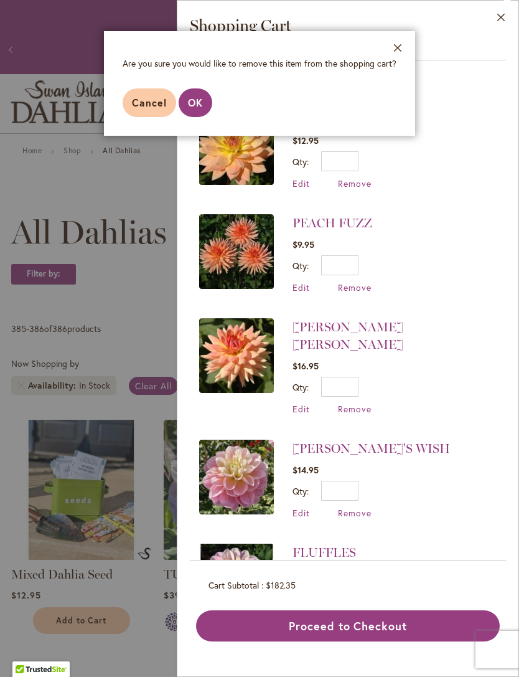
click at [197, 105] on span "OK" at bounding box center [195, 102] width 15 height 13
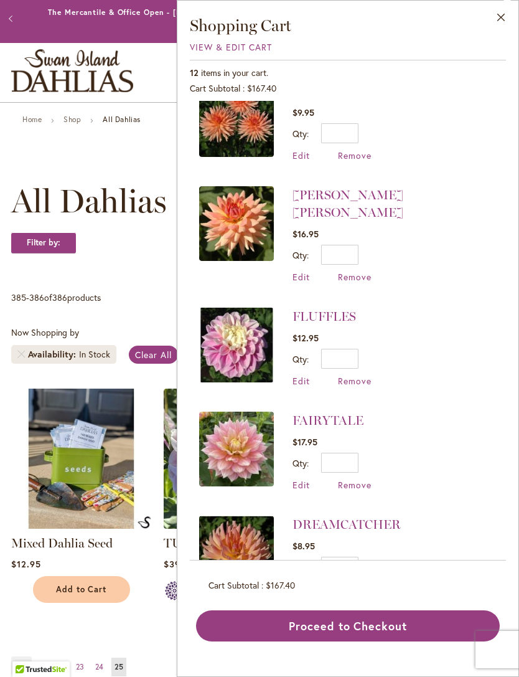
scroll to position [131, 0]
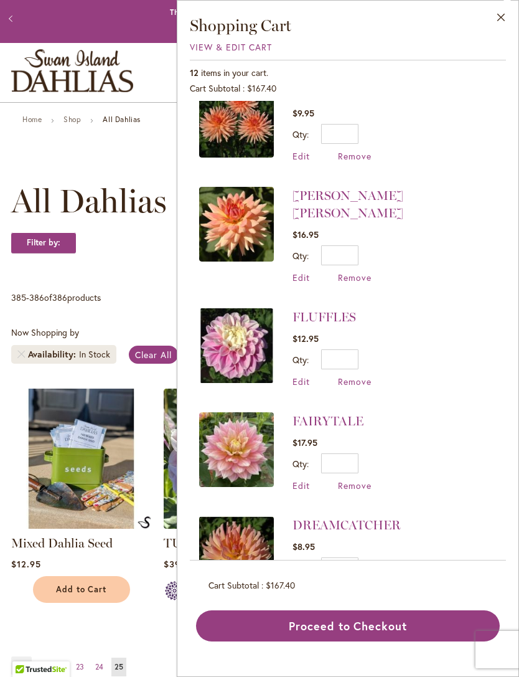
click at [141, 169] on div "All Dahlias Filter by: Filter By: Category Best Sellers 27 items New 9 items 9 …" at bounding box center [259, 464] width 497 height 639
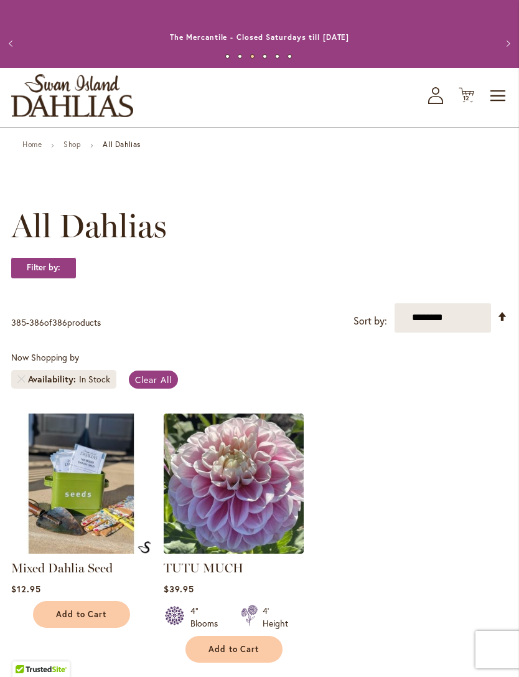
scroll to position [0, 0]
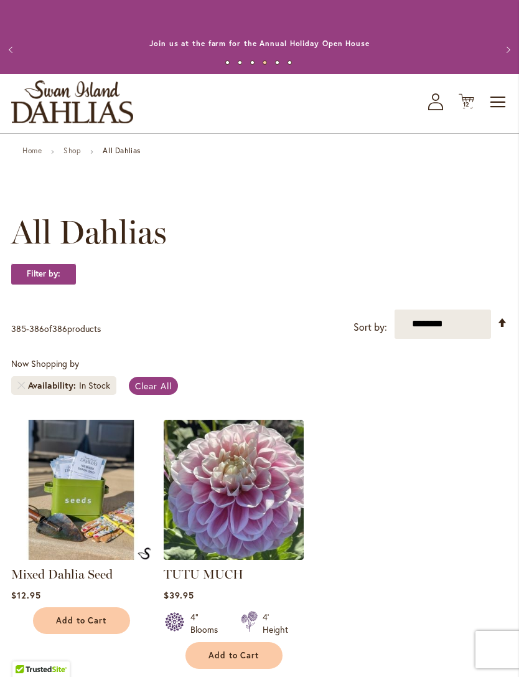
click at [39, 152] on link "Home" at bounding box center [31, 150] width 19 height 9
